Goal: Information Seeking & Learning: Find contact information

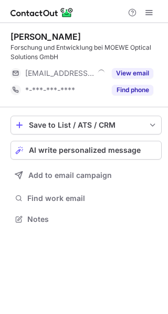
scroll to position [212, 168]
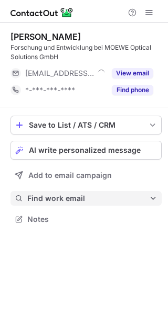
click at [68, 201] on span "Find work email" at bounding box center [87, 198] width 121 height 9
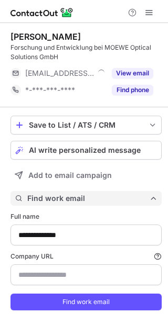
scroll to position [323, 160]
type input "**********"
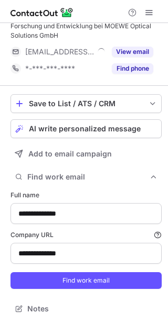
scroll to position [32, 0]
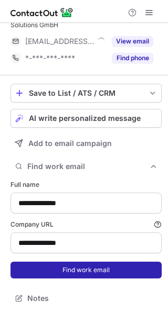
click at [76, 274] on button "Find work email" at bounding box center [85, 270] width 151 height 17
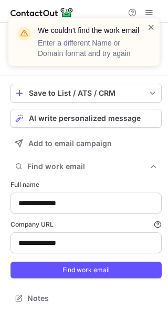
click at [150, 27] on span at bounding box center [151, 27] width 8 height 10
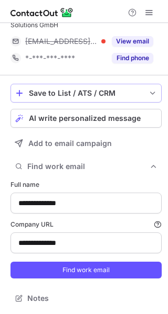
scroll to position [0, 0]
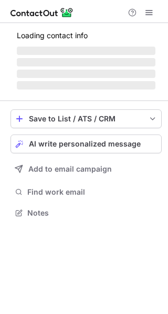
scroll to position [219, 168]
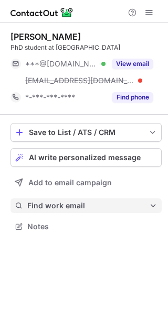
click at [82, 205] on span "Find work email" at bounding box center [87, 205] width 121 height 9
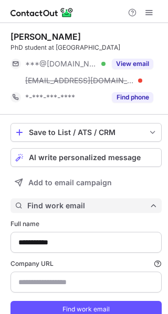
type input "*********"
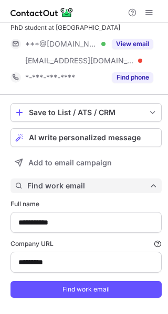
scroll to position [39, 0]
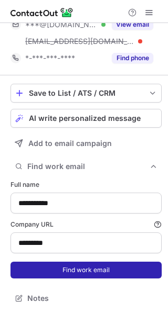
click at [72, 271] on button "Find work email" at bounding box center [85, 270] width 151 height 17
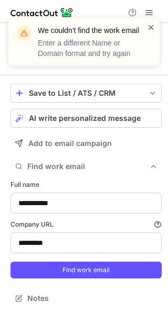
click at [153, 27] on span at bounding box center [151, 27] width 8 height 10
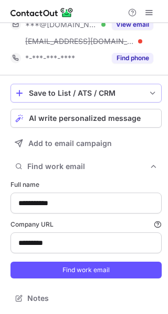
scroll to position [0, 0]
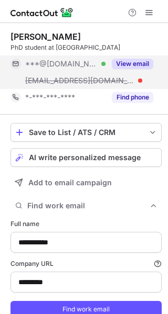
click at [130, 63] on button "View email" at bounding box center [132, 64] width 41 height 10
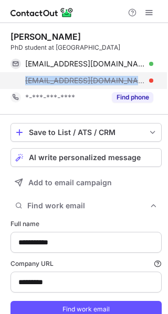
copy span "bayevi@ku.edu.tr"
drag, startPoint x: 125, startPoint y: 82, endPoint x: 25, endPoint y: 83, distance: 100.6
click at [25, 83] on div "bayevi@ku.edu.tr" at bounding box center [81, 80] width 142 height 17
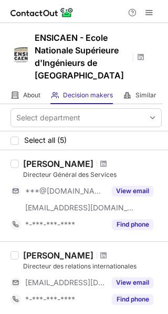
click at [69, 37] on h1 "ENSICAEN - Ecole Nationale Supérieure d'Ingénieurs de Caen" at bounding box center [82, 56] width 94 height 50
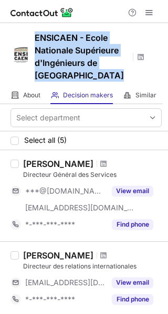
click at [69, 37] on h1 "ENSICAEN - Ecole Nationale Supérieure d'Ingénieurs de Caen" at bounding box center [82, 56] width 94 height 50
copy h1 "ENSICAEN - Ecole Nationale Supérieure d'Ingénieurs de Caen"
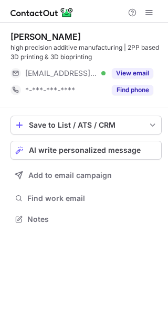
scroll to position [212, 168]
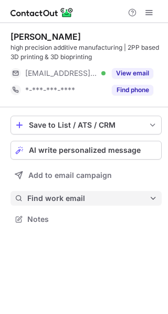
click at [72, 196] on span "Find work email" at bounding box center [87, 198] width 121 height 9
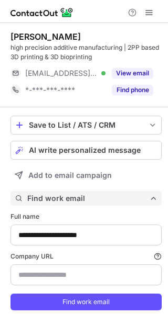
type input "**********"
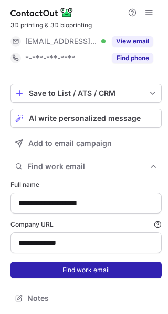
click at [80, 269] on button "Find work email" at bounding box center [85, 270] width 151 height 17
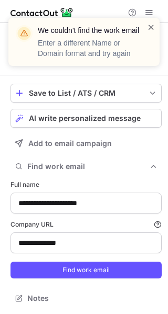
click at [148, 28] on span at bounding box center [151, 27] width 8 height 10
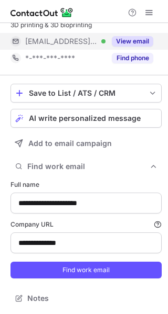
click at [138, 42] on button "View email" at bounding box center [132, 41] width 41 height 10
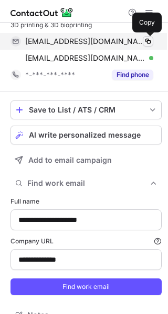
click at [150, 42] on span at bounding box center [147, 41] width 8 height 8
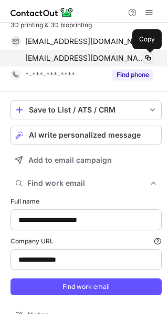
click at [147, 58] on span at bounding box center [147, 58] width 8 height 8
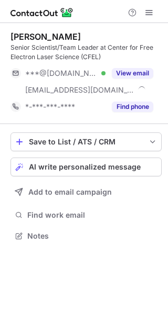
scroll to position [229, 168]
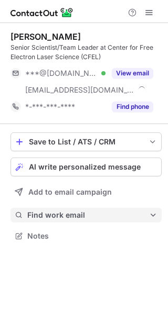
click at [75, 213] on span "Find work email" at bounding box center [87, 215] width 121 height 9
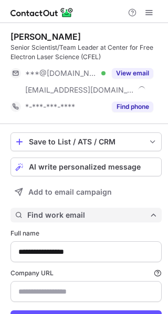
scroll to position [340, 160]
type input "*******"
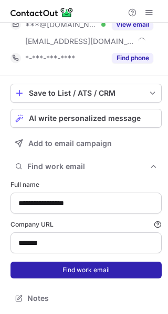
click at [80, 262] on button "Find work email" at bounding box center [85, 270] width 151 height 17
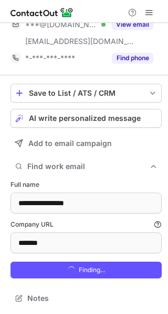
scroll to position [357, 160]
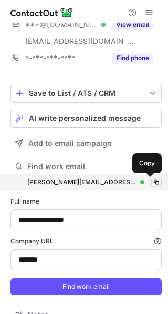
click at [152, 183] on span at bounding box center [156, 182] width 8 height 8
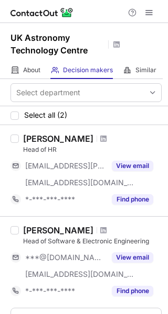
click at [51, 39] on h1 "UK Astronomy Technology Centre" at bounding box center [57, 43] width 94 height 25
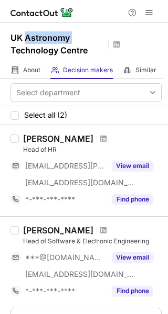
click at [51, 39] on h1 "UK Astronomy Technology Centre" at bounding box center [57, 43] width 94 height 25
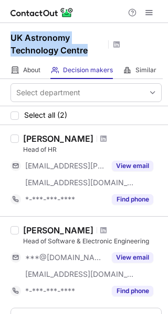
click at [51, 39] on h1 "UK Astronomy Technology Centre" at bounding box center [57, 43] width 94 height 25
copy h1 "UK Astronomy Technology Centre"
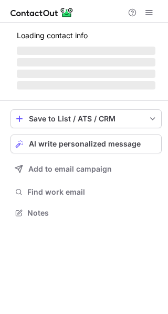
scroll to position [212, 168]
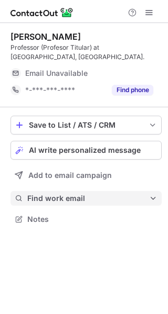
click at [75, 202] on span "Find work email" at bounding box center [87, 198] width 121 height 9
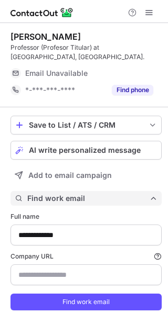
type input "*********"
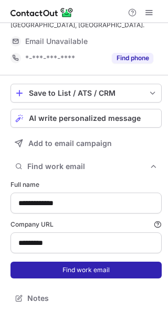
click at [66, 271] on button "Find work email" at bounding box center [85, 270] width 151 height 17
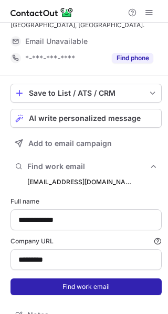
scroll to position [340, 160]
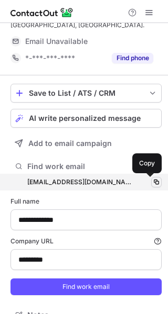
click at [152, 183] on span at bounding box center [156, 182] width 8 height 8
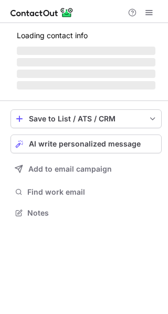
scroll to position [212, 168]
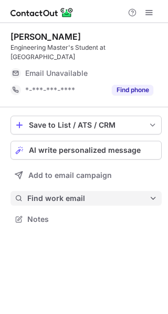
click at [83, 198] on span "Find work email" at bounding box center [87, 198] width 121 height 9
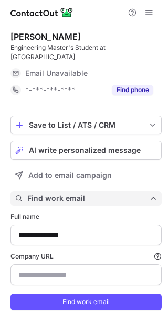
scroll to position [323, 160]
type input "**********"
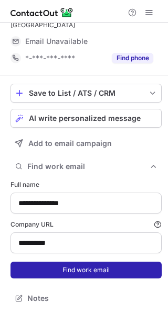
click at [84, 270] on button "Find work email" at bounding box center [85, 270] width 151 height 17
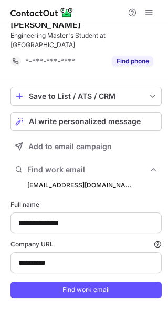
scroll to position [323, 160]
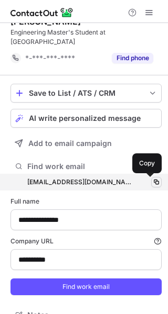
click at [152, 183] on span at bounding box center [156, 182] width 8 height 8
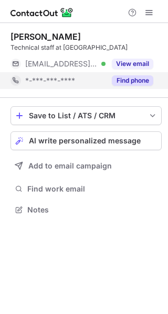
scroll to position [203, 168]
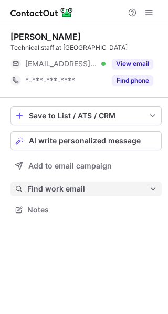
click at [67, 191] on span "Find work email" at bounding box center [87, 188] width 121 height 9
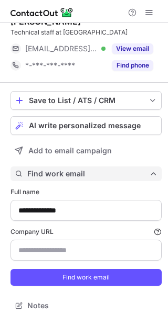
scroll to position [23, 0]
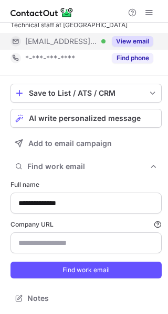
click at [140, 39] on button "View email" at bounding box center [132, 41] width 41 height 10
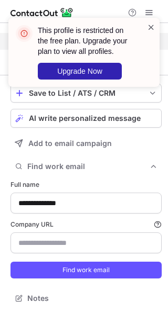
click at [149, 24] on span at bounding box center [151, 27] width 8 height 10
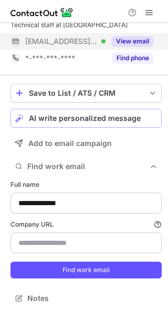
scroll to position [0, 0]
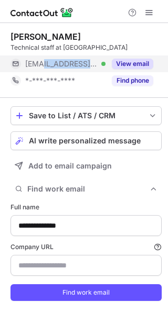
drag, startPoint x: 82, startPoint y: 66, endPoint x: 44, endPoint y: 66, distance: 37.7
click at [44, 66] on div "[EMAIL_ADDRESS][DOMAIN_NAME] Verified" at bounding box center [65, 63] width 80 height 9
copy span "[DOMAIN_NAME]"
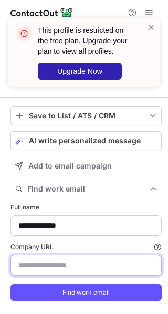
click at [64, 265] on input "Company URL Finding work email will consume 1 credit if a match is found." at bounding box center [85, 265] width 151 height 21
paste input "********"
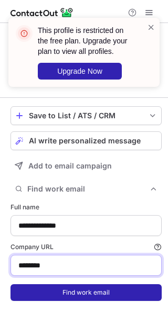
type input "********"
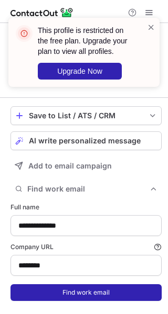
click at [74, 291] on button "Find work email" at bounding box center [85, 292] width 151 height 17
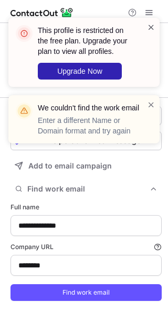
click at [150, 26] on span at bounding box center [151, 27] width 8 height 10
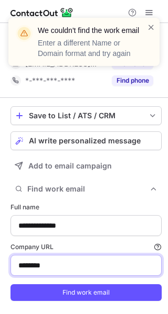
click at [40, 267] on input "********" at bounding box center [85, 265] width 151 height 21
